Goal: Transaction & Acquisition: Book appointment/travel/reservation

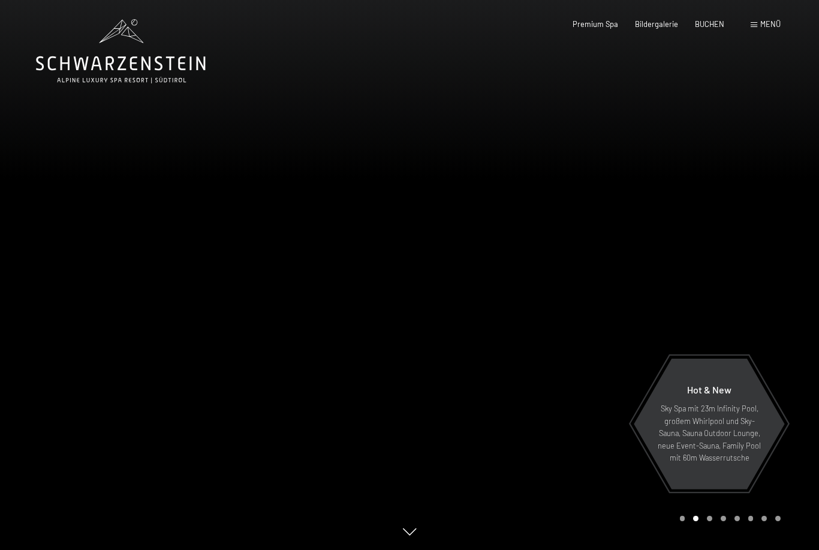
click at [479, 546] on div at bounding box center [615, 275] width 410 height 550
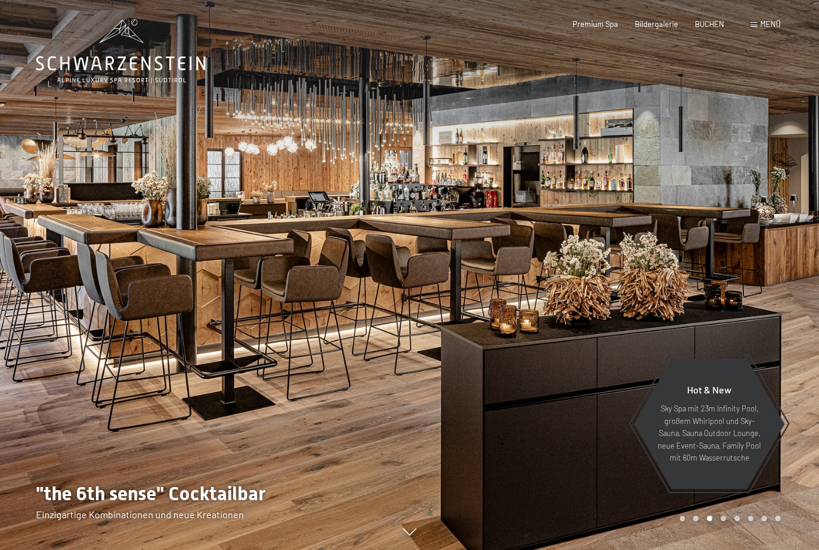
click at [722, 22] on span "BUCHEN" at bounding box center [709, 24] width 29 height 10
click at [706, 28] on div "BUCHEN" at bounding box center [709, 24] width 29 height 11
click at [709, 24] on span "BUCHEN" at bounding box center [709, 24] width 29 height 10
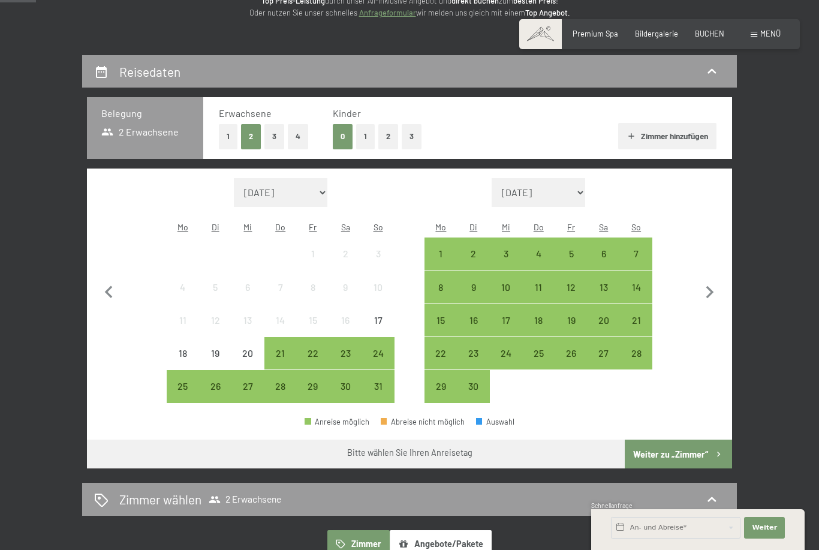
scroll to position [173, 0]
click at [710, 288] on icon "button" at bounding box center [709, 293] width 25 height 25
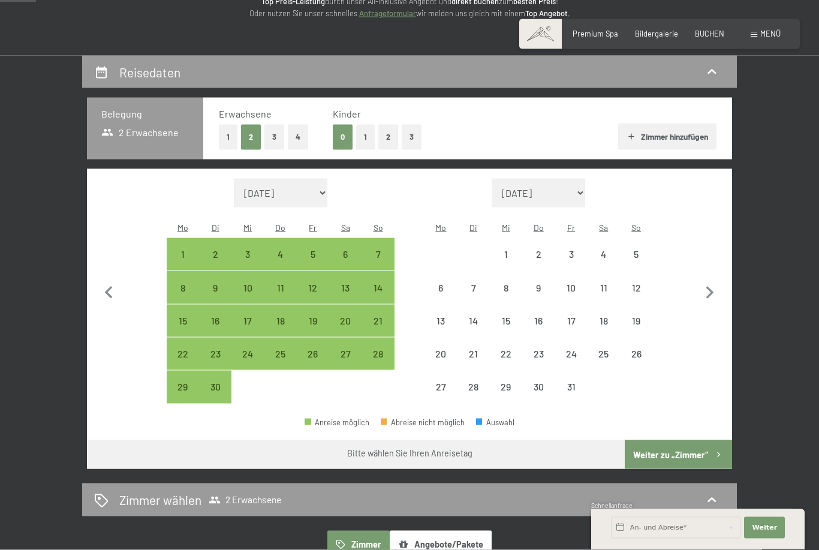
scroll to position [174, 0]
select select "2025-09-01"
select select "2025-10-01"
select select "2025-09-01"
select select "2025-10-01"
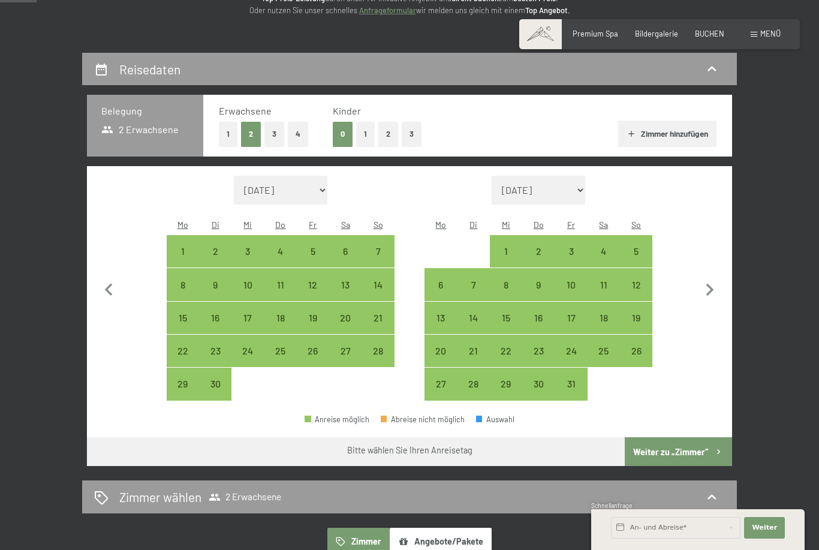
scroll to position [176, 0]
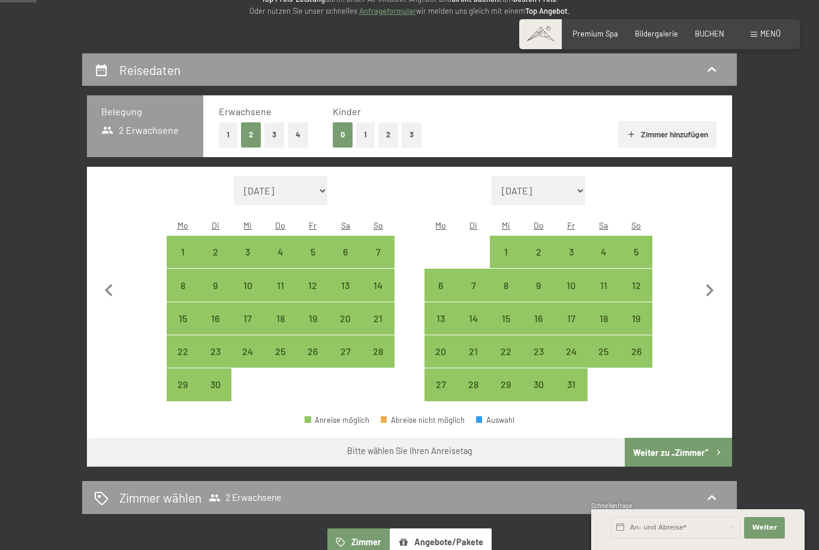
click at [446, 315] on div "13" at bounding box center [441, 329] width 30 height 30
select select "2025-09-01"
select select "2025-10-01"
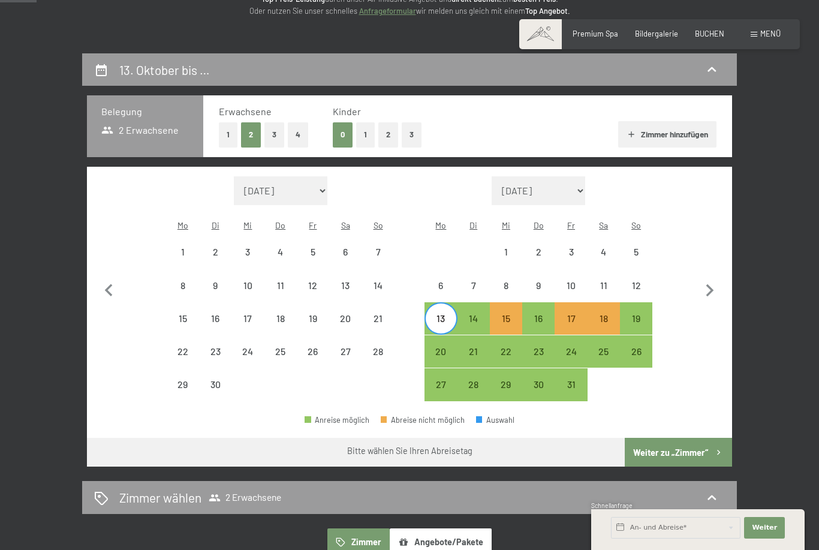
click at [443, 347] on div "20" at bounding box center [441, 362] width 30 height 30
select select "2025-09-01"
select select "2025-10-01"
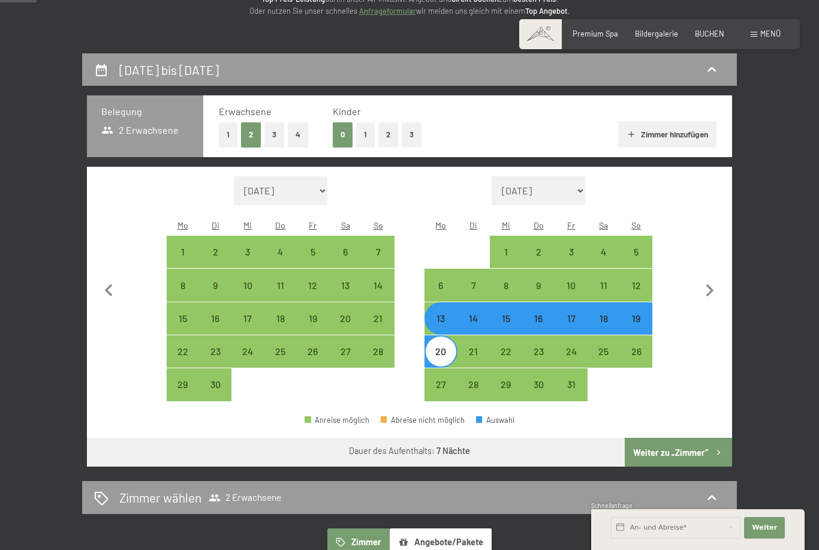
click at [681, 440] on button "Weiter zu „Zimmer“" at bounding box center [678, 452] width 107 height 29
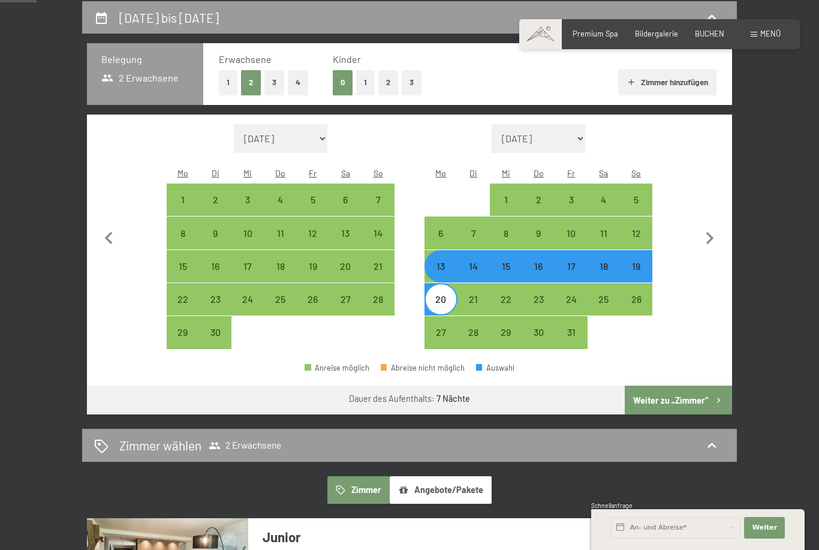
select select "2025-09-01"
select select "2025-10-01"
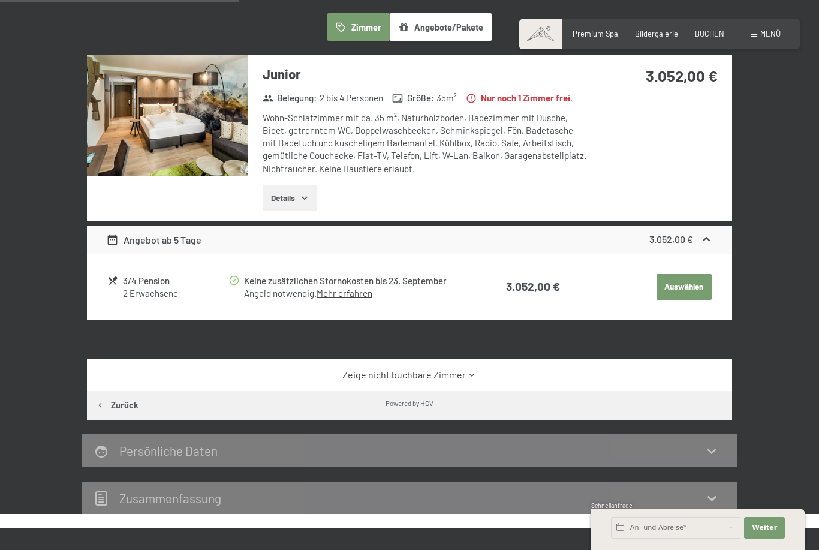
scroll to position [235, 0]
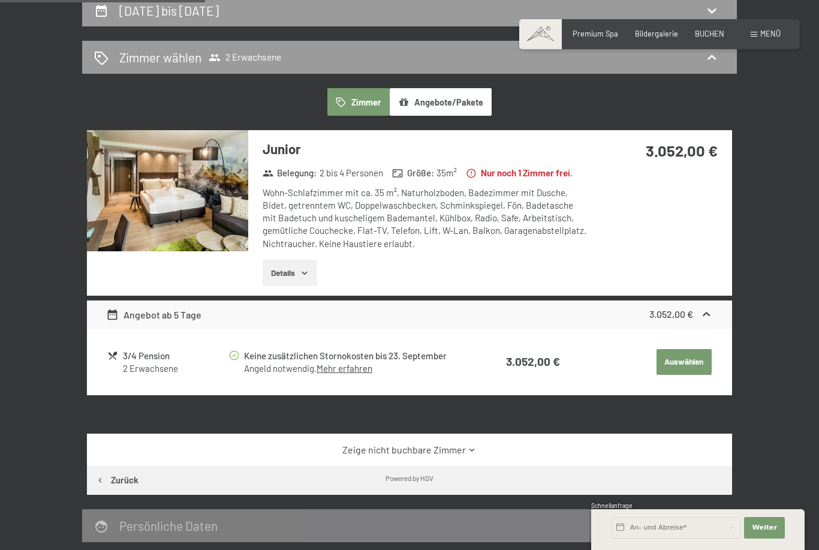
click at [302, 272] on icon "button" at bounding box center [305, 273] width 10 height 10
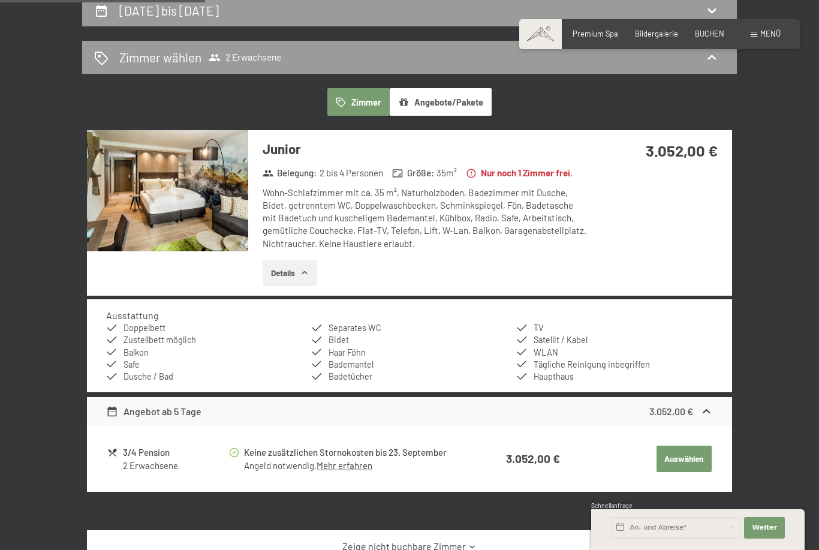
click at [657, 259] on div "Junior Belegung : 2 bis 4 Personen Größe : 35 m² Nur noch 1 Zimmer frei. Wohn-S…" at bounding box center [409, 212] width 645 height 165
click at [469, 88] on button "Angebote/Pakete" at bounding box center [441, 102] width 102 height 28
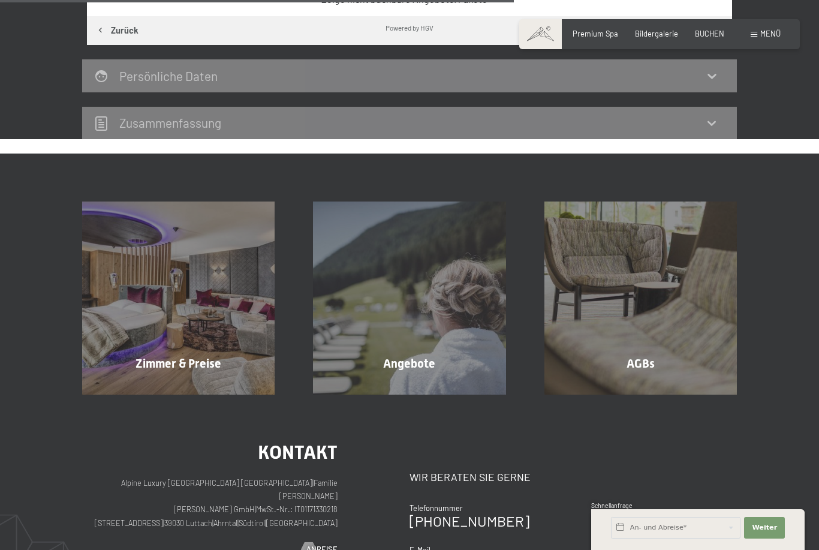
scroll to position [432, 0]
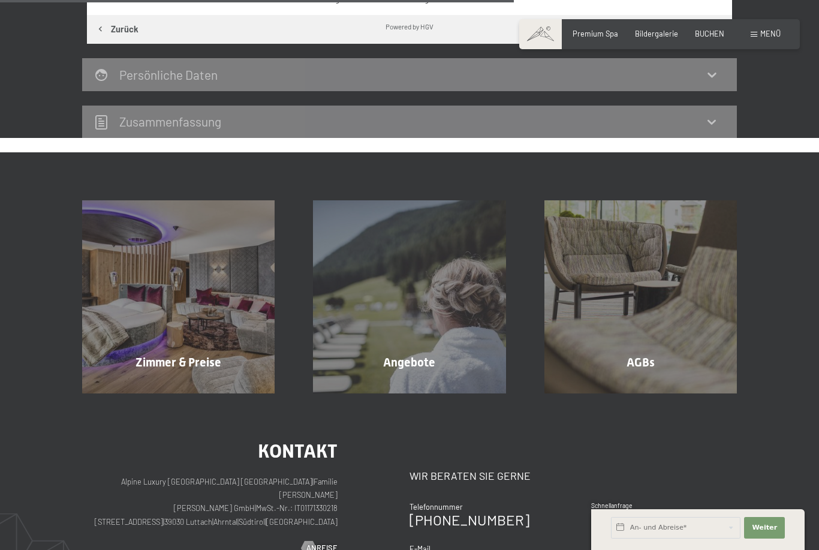
click at [473, 299] on div "Angebote Mehr erfahren" at bounding box center [409, 296] width 231 height 192
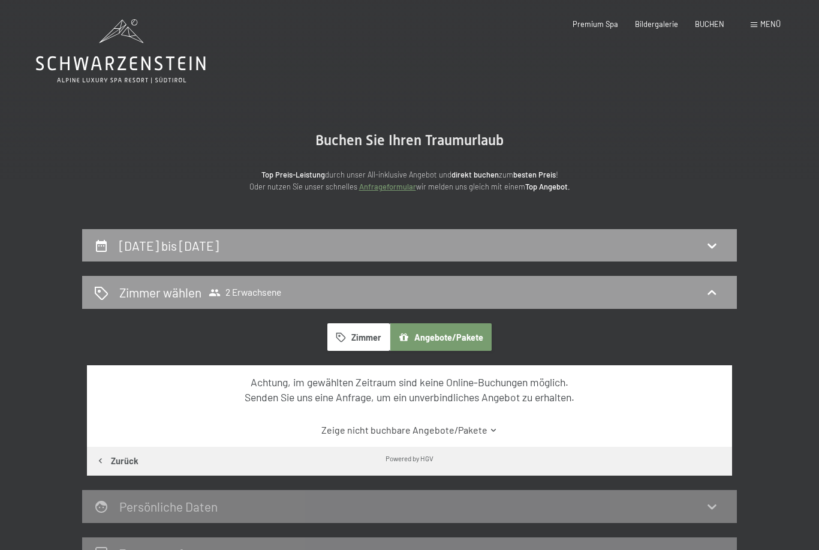
click at [717, 288] on icon at bounding box center [712, 292] width 14 height 14
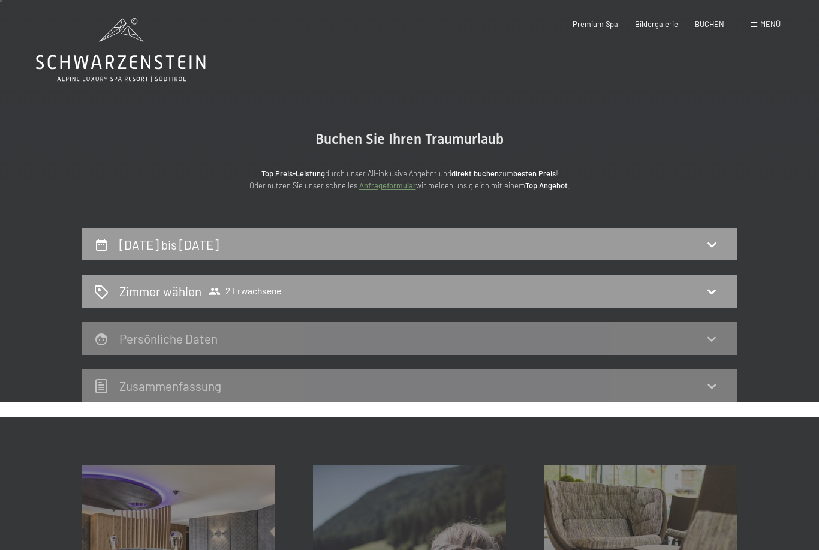
scroll to position [2, 0]
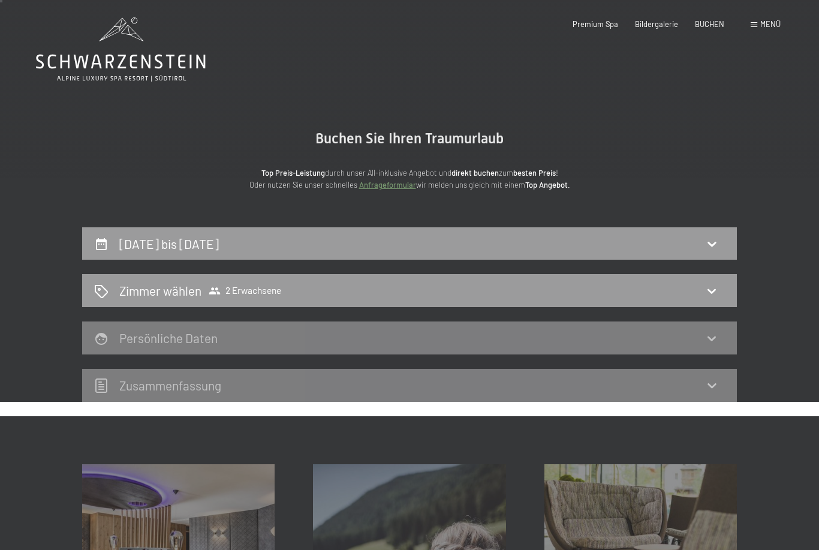
click at [721, 294] on div "Zimmer wählen 2 Erwachsene" at bounding box center [409, 290] width 631 height 17
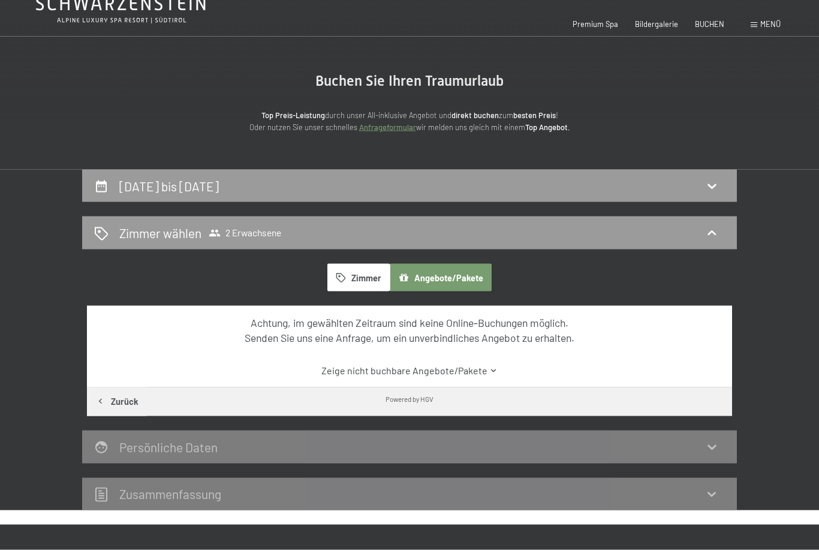
scroll to position [0, 0]
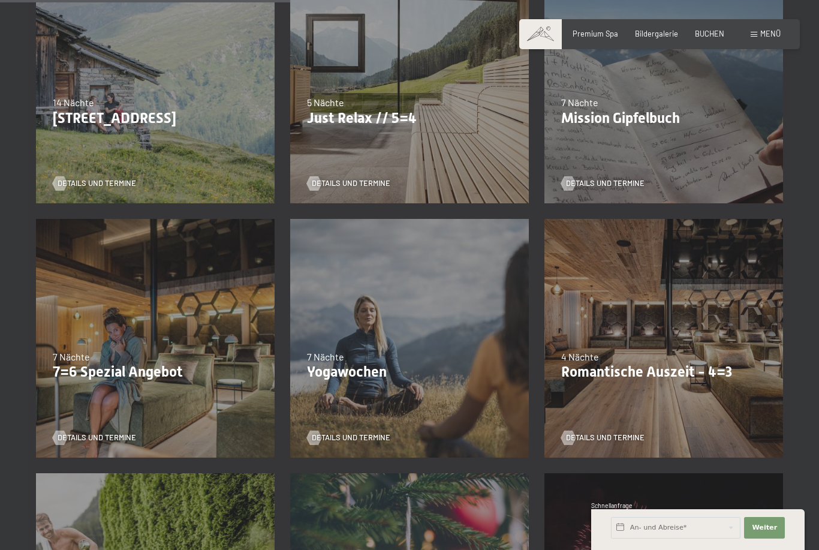
scroll to position [587, 0]
click at [226, 356] on div "7 Nächte" at bounding box center [155, 357] width 205 height 13
click at [162, 372] on p "7=6 Spezial Angebot" at bounding box center [155, 372] width 205 height 17
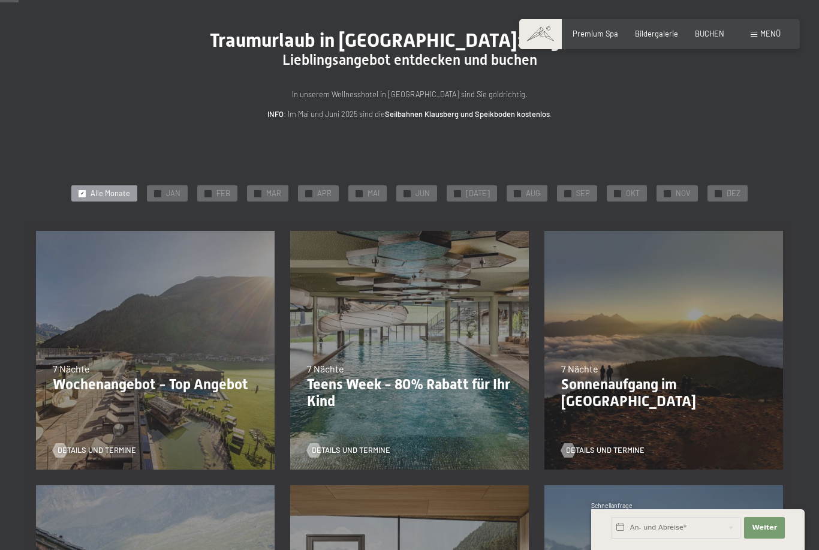
scroll to position [0, 0]
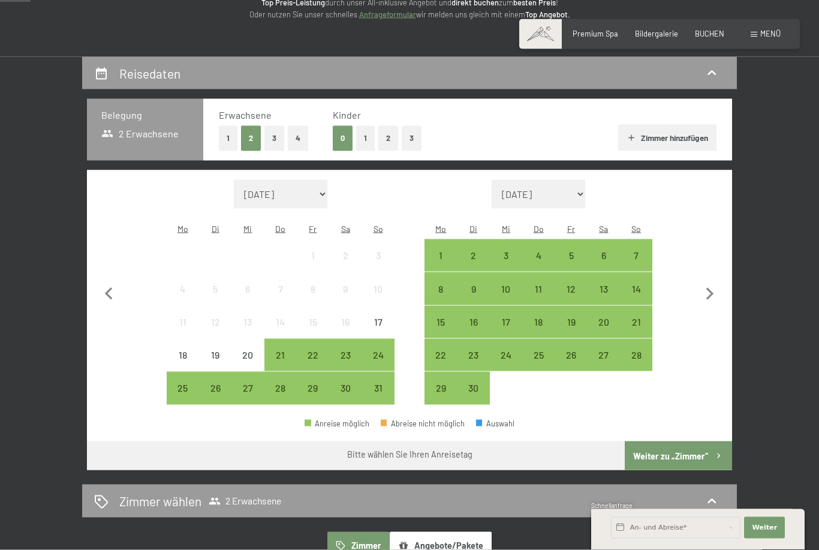
scroll to position [173, 0]
click at [446, 284] on div "8" at bounding box center [441, 299] width 30 height 30
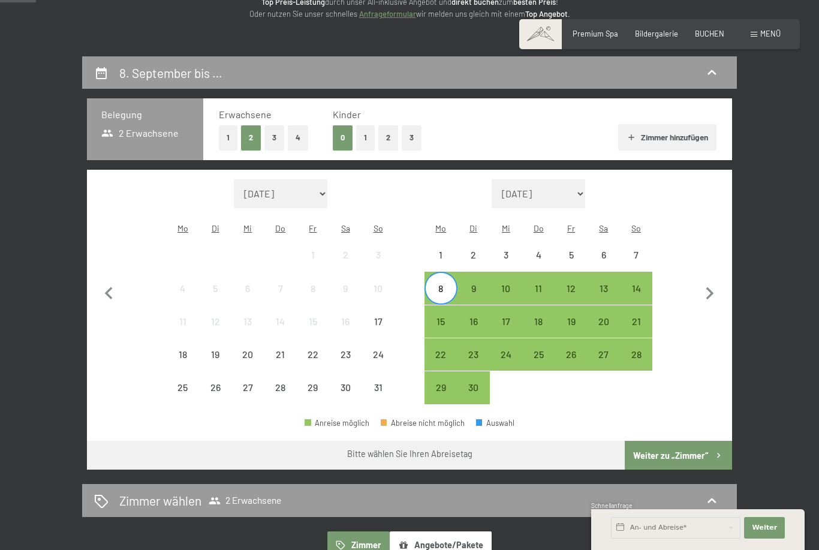
click at [612, 284] on div "13" at bounding box center [604, 299] width 30 height 30
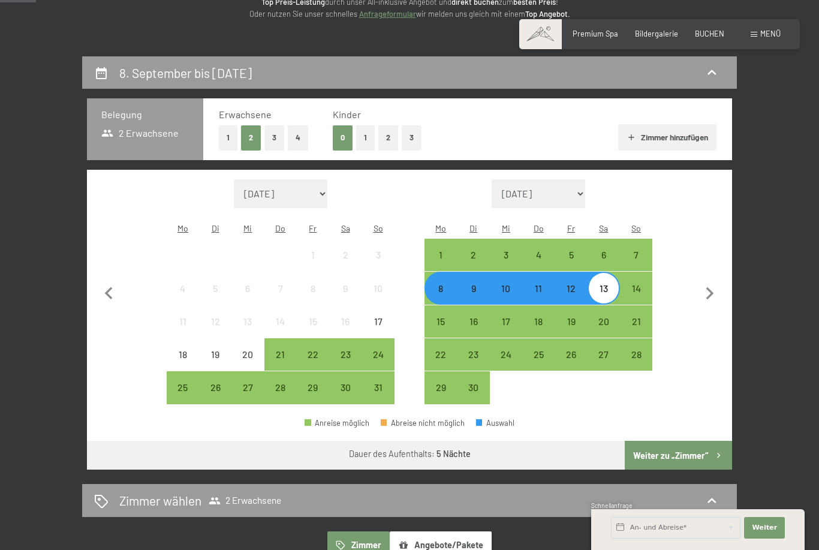
click at [683, 441] on button "Weiter zu „Zimmer“" at bounding box center [678, 455] width 107 height 29
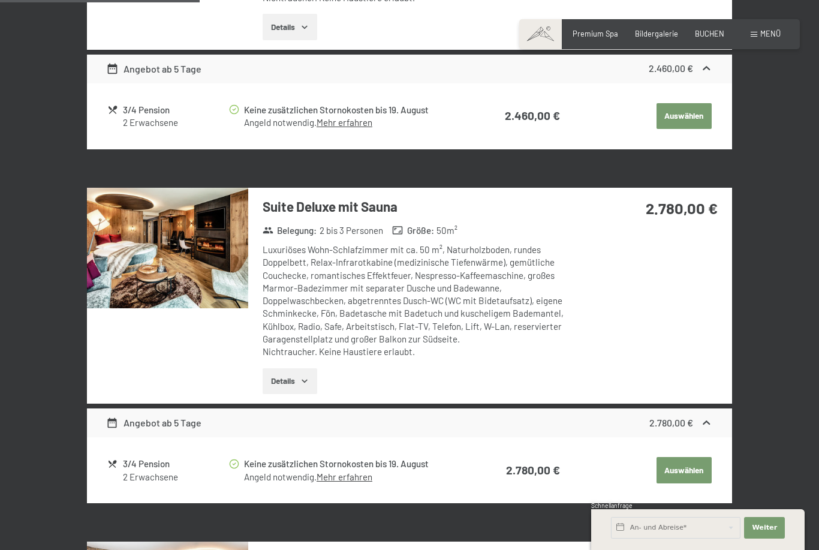
scroll to position [804, 0]
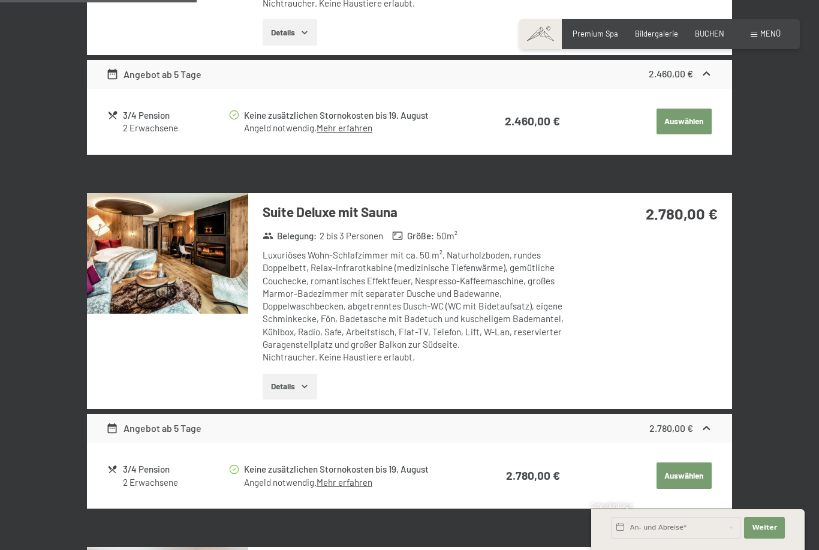
click at [687, 204] on strong "2.780,00 €" at bounding box center [682, 213] width 72 height 19
click at [370, 213] on h3 "Suite Deluxe mit Sauna" at bounding box center [425, 212] width 324 height 19
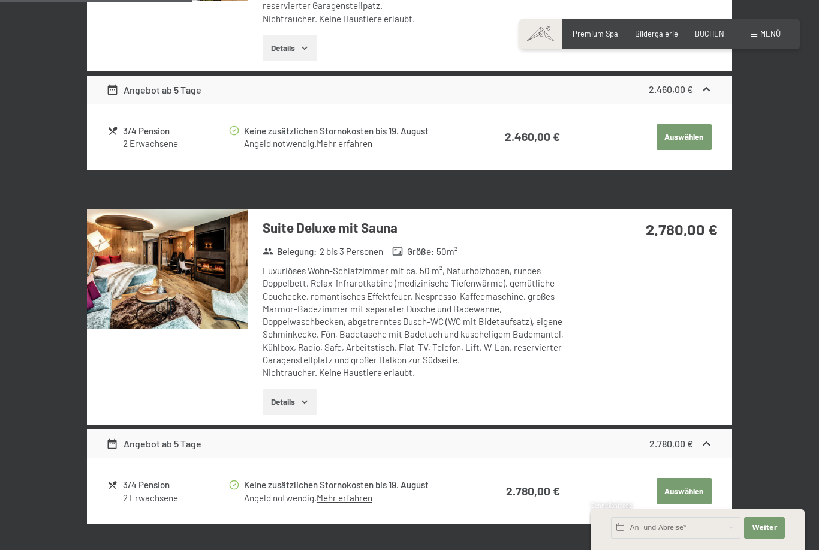
scroll to position [788, 0]
click at [358, 219] on h3 "Suite Deluxe mit Sauna" at bounding box center [425, 228] width 324 height 19
click at [551, 311] on div "Luxuriöses Wohn-Schlafzimmer mit ca. 50 m², Naturholzboden, rundes Doppelbett, …" at bounding box center [425, 322] width 324 height 115
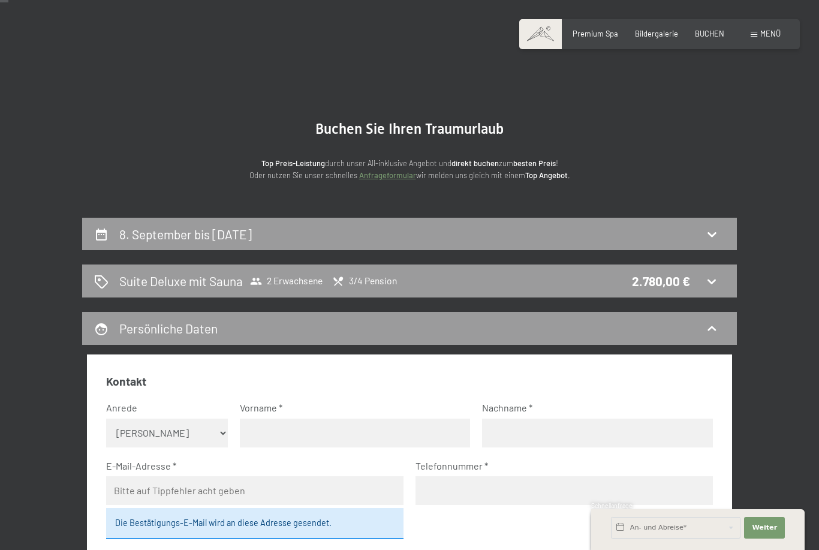
scroll to position [0, 0]
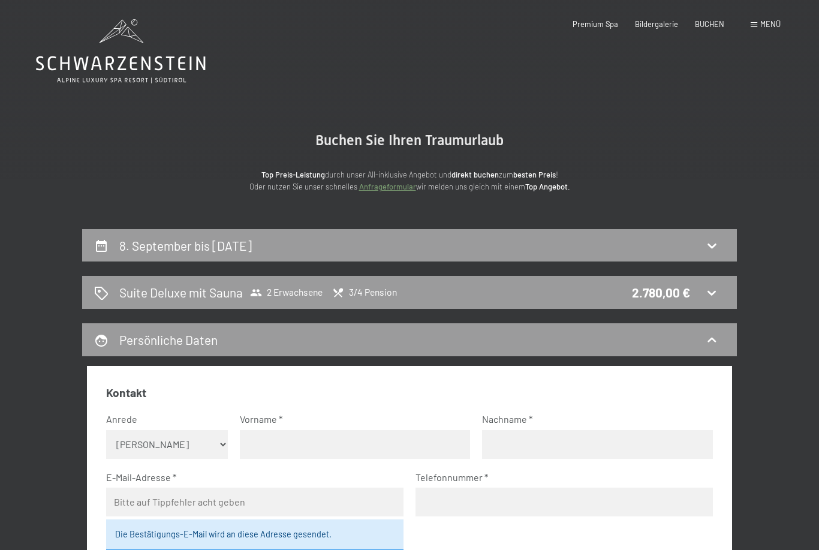
click at [655, 23] on span "Bildergalerie" at bounding box center [656, 24] width 43 height 10
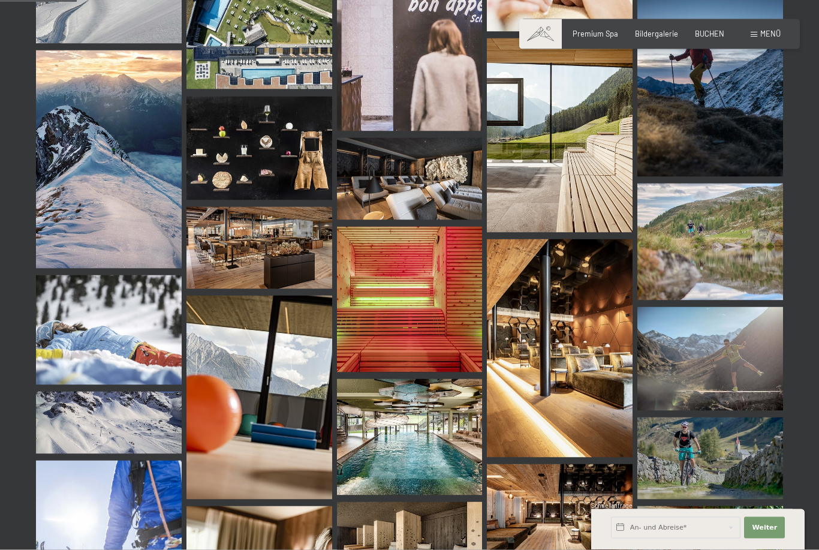
scroll to position [1072, 0]
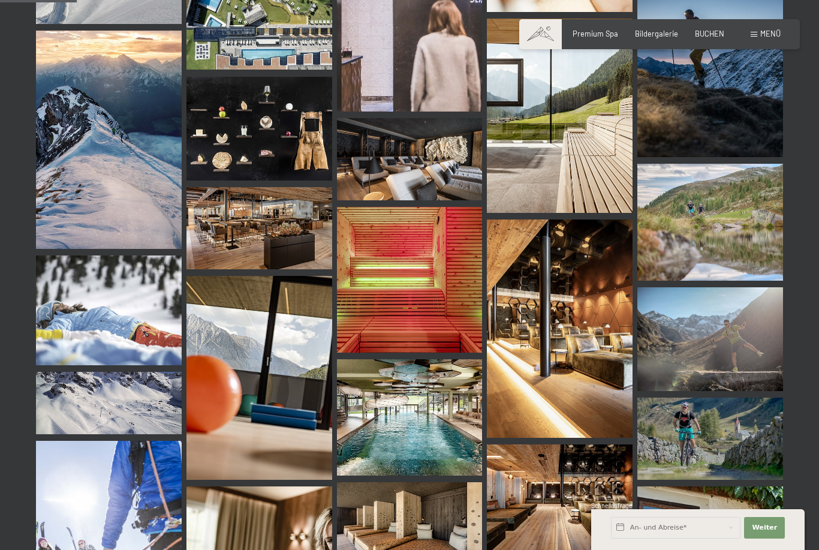
click at [432, 263] on img at bounding box center [410, 280] width 146 height 146
